Goal: Information Seeking & Learning: Learn about a topic

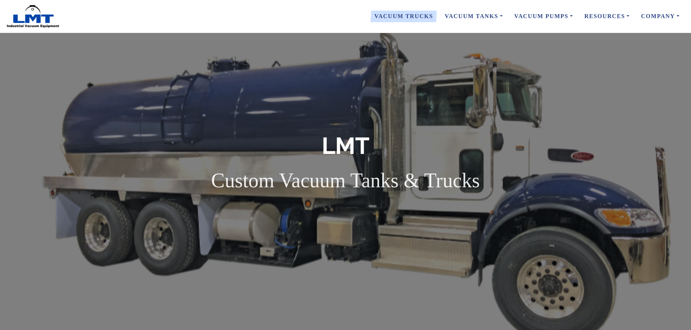
click at [392, 15] on link "Vacuum Trucks" at bounding box center [403, 16] width 70 height 15
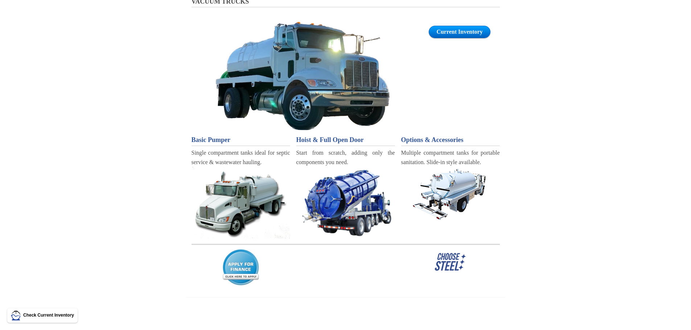
scroll to position [73, 0]
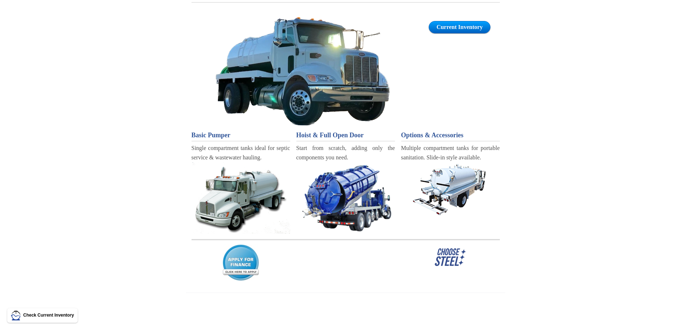
click at [237, 200] on img at bounding box center [240, 198] width 99 height 72
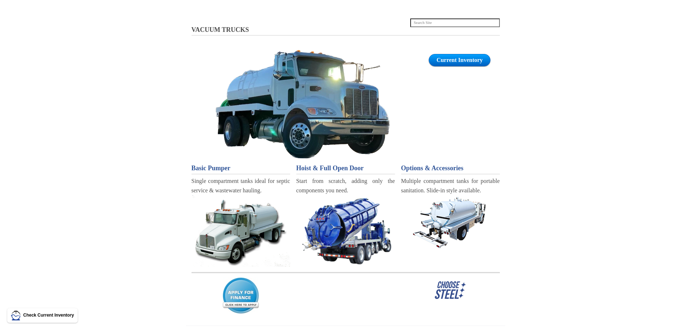
scroll to position [0, 0]
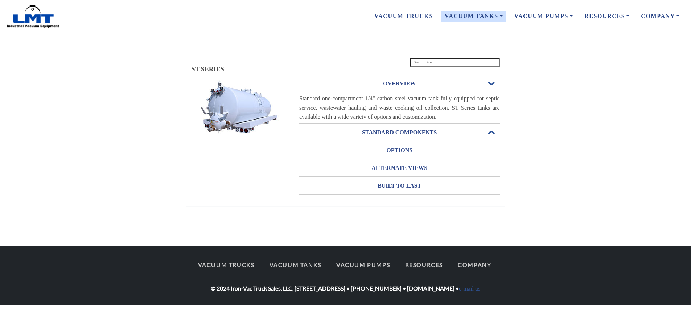
click at [402, 138] on h3 "STANDARD COMPONENTS" at bounding box center [399, 133] width 200 height 12
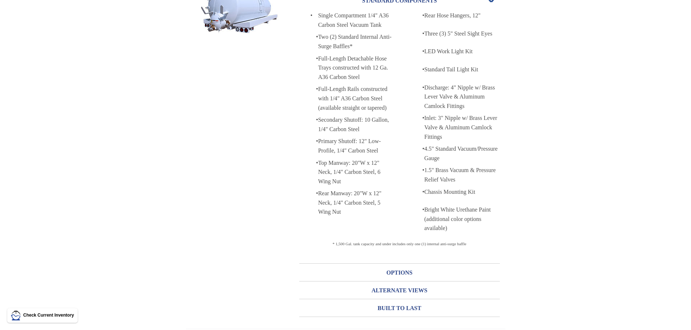
scroll to position [101, 0]
click at [491, 3] on span "Open or Close" at bounding box center [490, 0] width 9 height 5
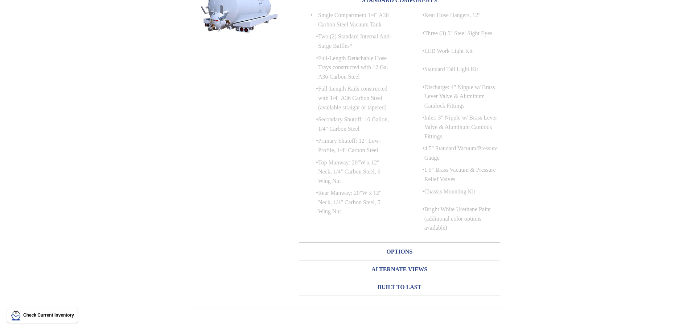
scroll to position [0, 0]
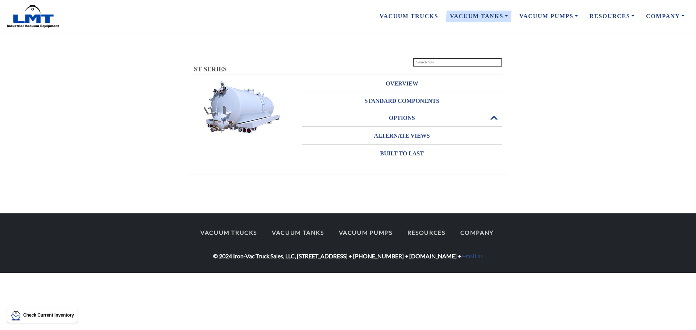
click at [399, 124] on h3 "OPTIONS" at bounding box center [402, 118] width 200 height 12
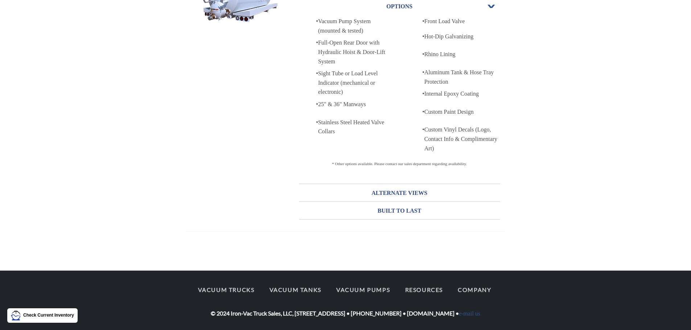
scroll to position [119, 0]
click at [490, 5] on h3 "OPTIONS" at bounding box center [399, 7] width 200 height 12
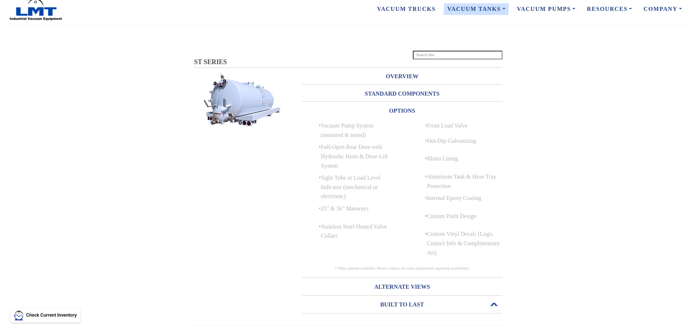
scroll to position [0, 0]
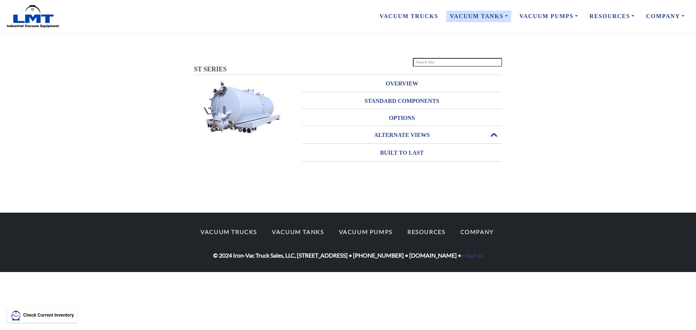
click at [389, 141] on h3 "ALTERNATE VIEWS" at bounding box center [402, 135] width 200 height 12
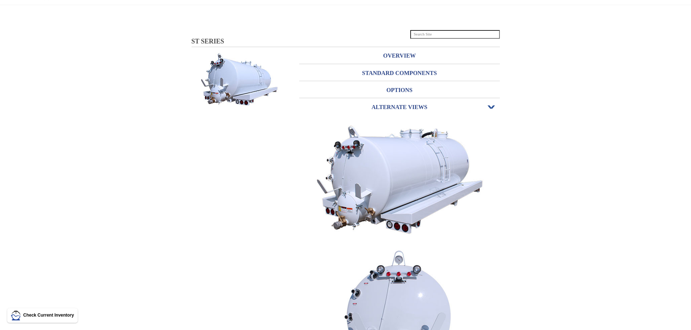
scroll to position [28, 0]
click at [491, 113] on h3 "ALTERNATE VIEWS" at bounding box center [399, 108] width 200 height 12
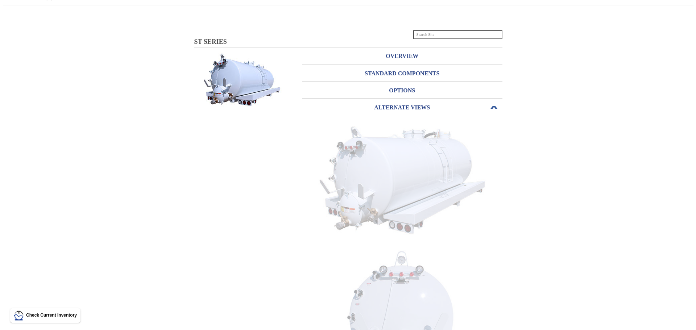
scroll to position [0, 0]
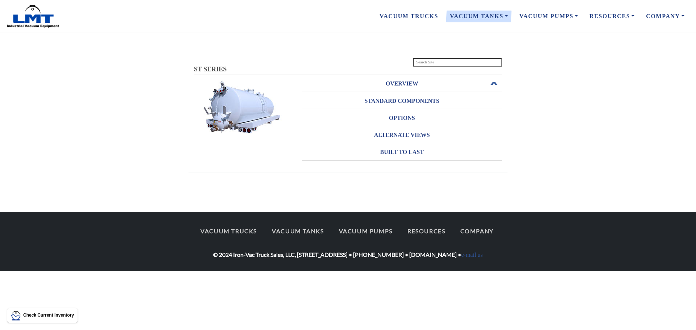
click at [398, 90] on h3 "OVERVIEW" at bounding box center [402, 84] width 200 height 12
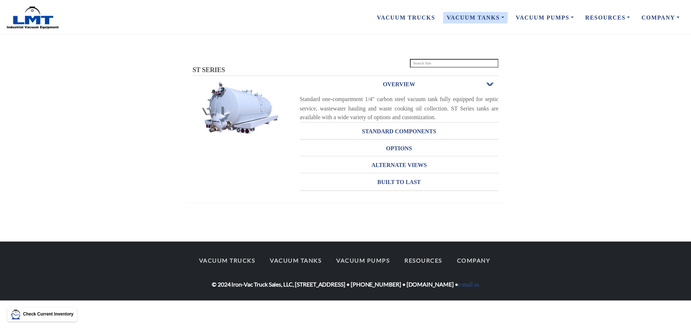
scroll to position [4, 0]
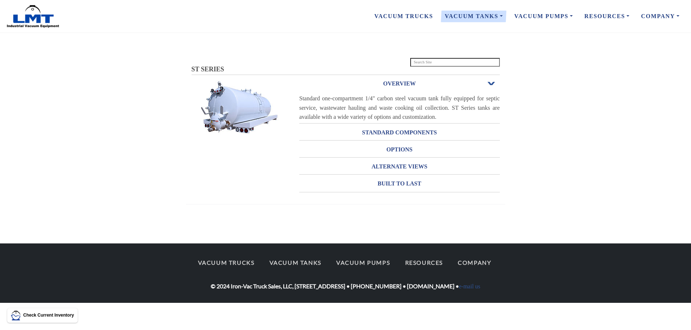
click at [491, 86] on span "Open or Close" at bounding box center [490, 83] width 9 height 5
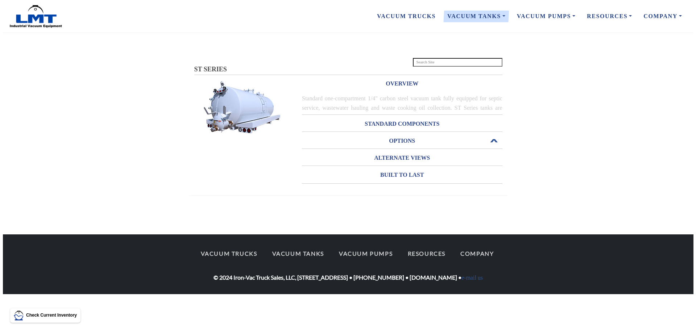
scroll to position [0, 0]
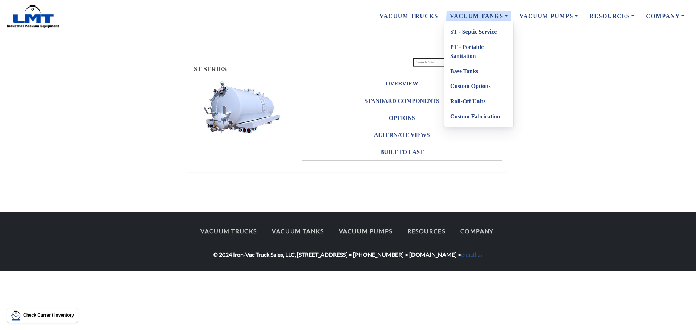
click at [456, 35] on link "ST - Septic Service" at bounding box center [478, 31] width 69 height 15
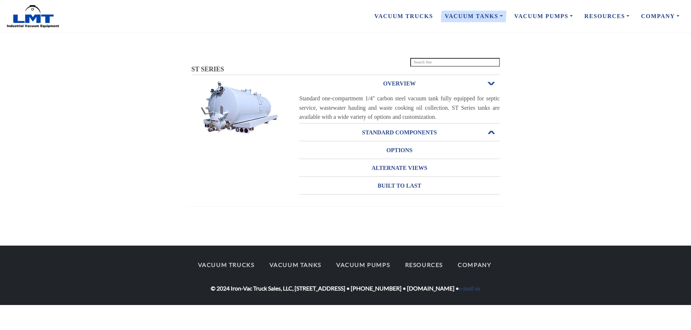
click at [407, 138] on h3 "STANDARD COMPONENTS" at bounding box center [399, 133] width 200 height 12
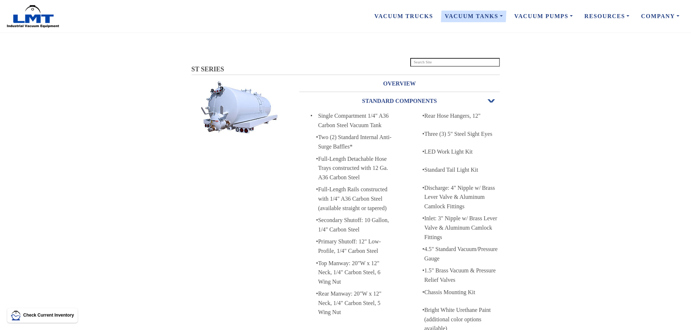
click at [492, 104] on span "Open or Close" at bounding box center [490, 101] width 9 height 5
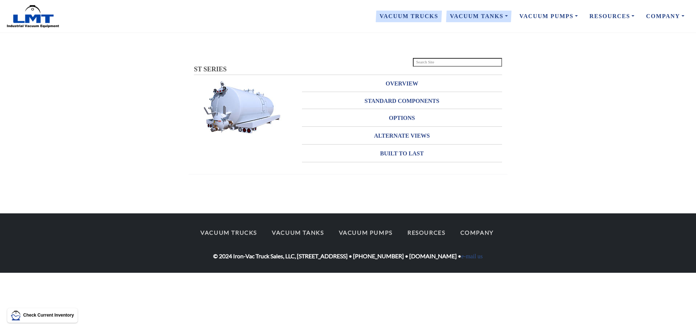
click at [397, 17] on link "Vacuum Trucks" at bounding box center [409, 16] width 70 height 15
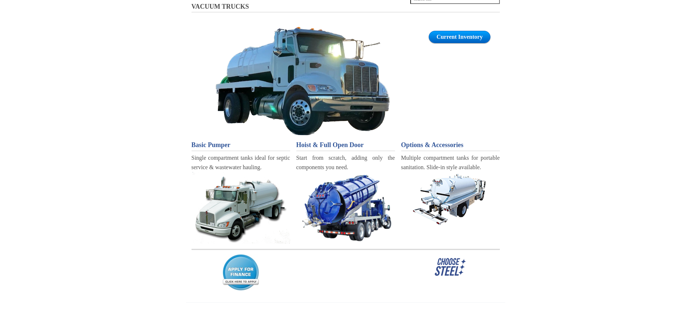
scroll to position [73, 0]
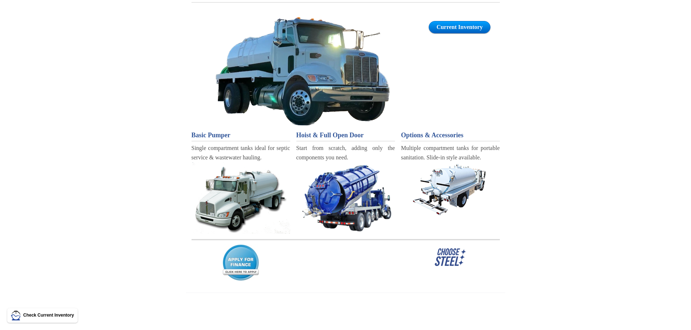
click at [208, 139] on span "Basic Pumper" at bounding box center [210, 135] width 39 height 7
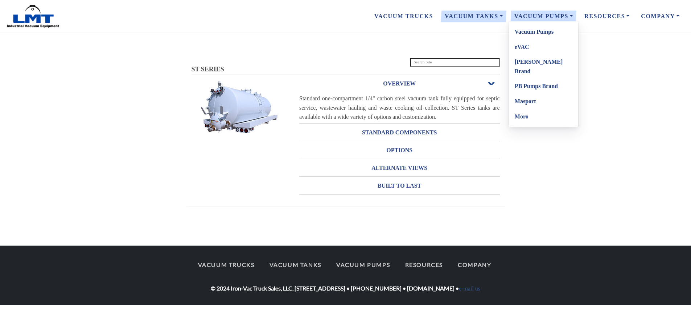
click at [517, 36] on link "Vacuum Pumps" at bounding box center [543, 31] width 69 height 15
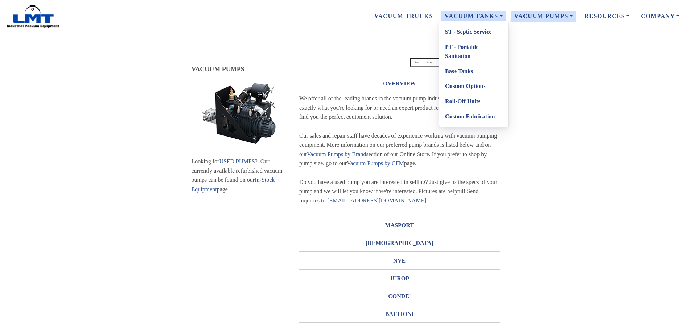
click at [455, 16] on link "Vacuum Tanks" at bounding box center [474, 16] width 70 height 15
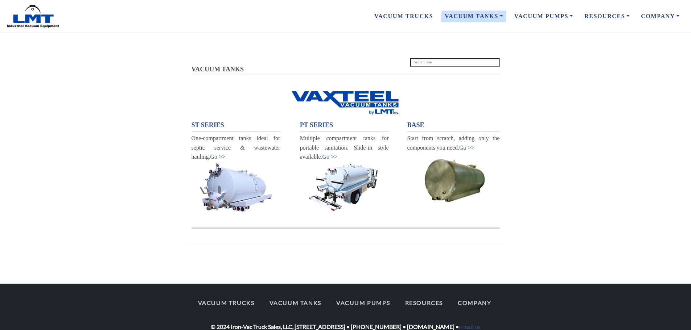
click at [469, 188] on img at bounding box center [453, 178] width 92 height 53
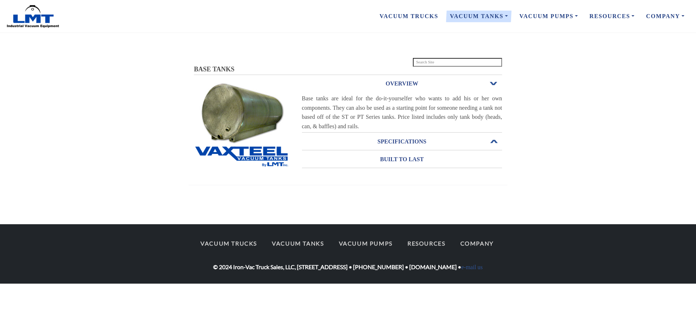
click at [407, 147] on h3 "SPECIFICATIONS" at bounding box center [402, 142] width 200 height 12
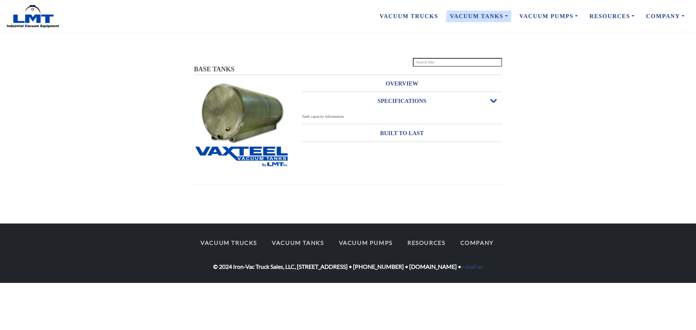
click at [493, 104] on span "Open or Close" at bounding box center [493, 101] width 9 height 5
click at [403, 90] on h3 "OVERVIEW" at bounding box center [402, 84] width 200 height 12
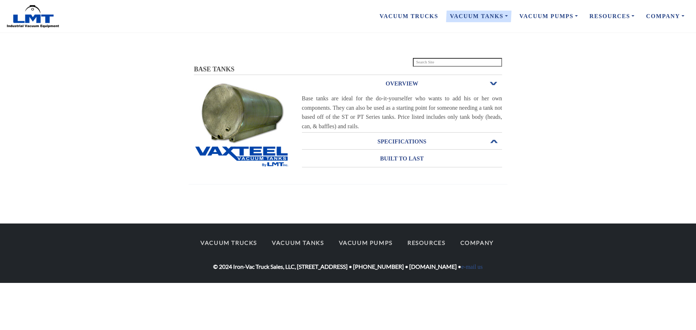
click at [407, 147] on h3 "SPECIFICATIONS" at bounding box center [402, 142] width 200 height 12
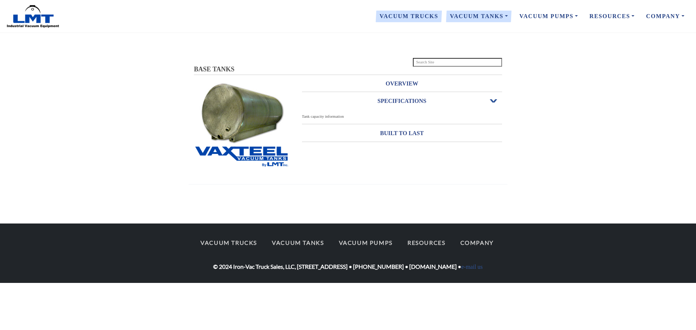
click at [400, 19] on link "Vacuum Trucks" at bounding box center [409, 16] width 70 height 15
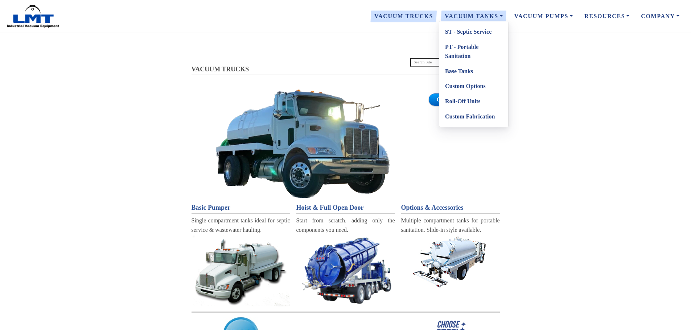
click at [456, 34] on link "ST - Septic Service" at bounding box center [473, 31] width 69 height 15
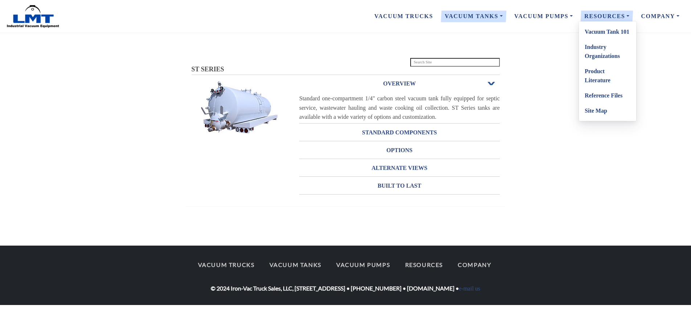
click at [600, 33] on link "Vacuum Tank 101" at bounding box center [607, 31] width 57 height 15
click at [593, 109] on link "Site Map" at bounding box center [607, 110] width 57 height 15
